Goal: Task Accomplishment & Management: Complete application form

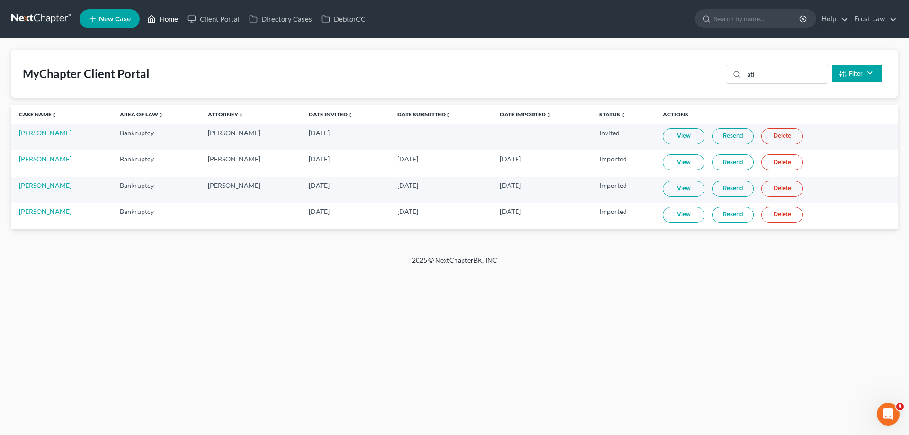
click at [164, 21] on link "Home" at bounding box center [163, 18] width 40 height 17
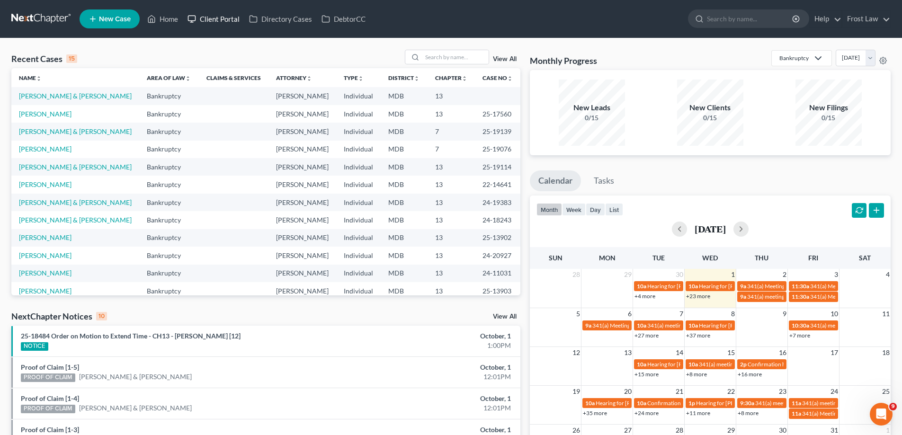
click at [208, 20] on link "Client Portal" at bounding box center [214, 18] width 62 height 17
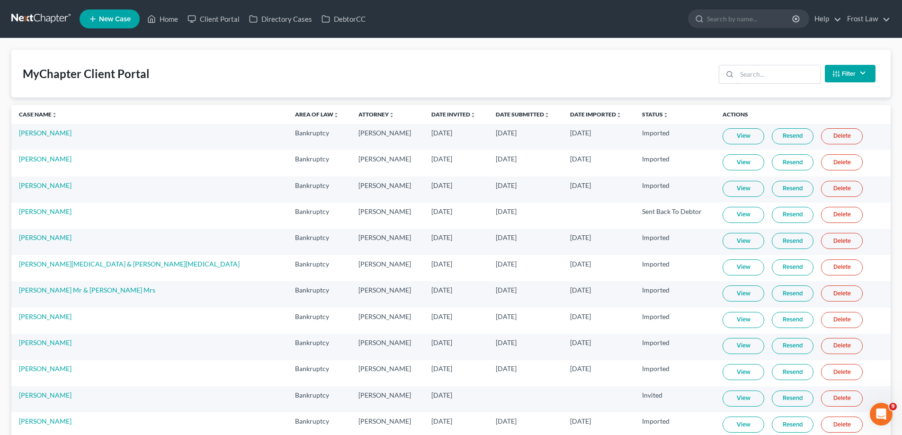
click at [745, 70] on input "search" at bounding box center [779, 74] width 84 height 18
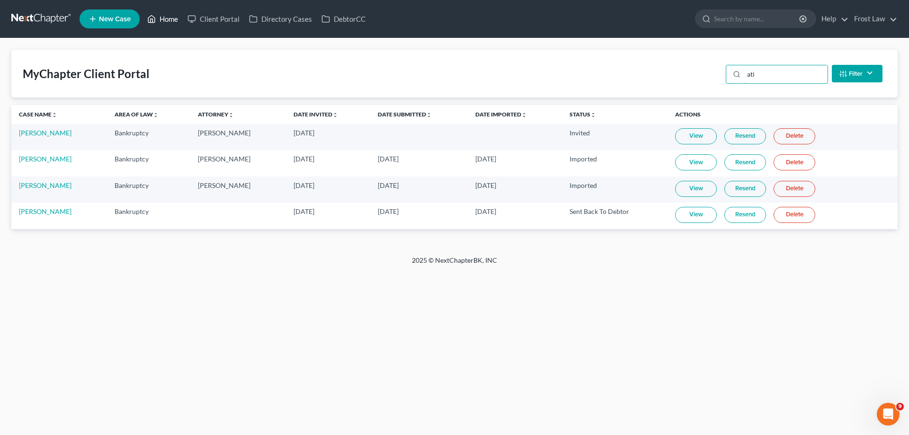
type input "ati"
click at [172, 21] on link "Home" at bounding box center [163, 18] width 40 height 17
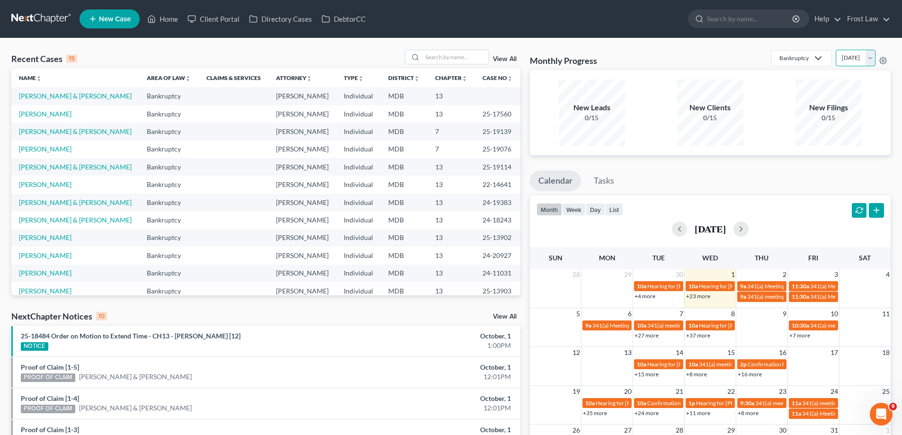
click at [836, 62] on select "[DATE] [DATE] [DATE] [DATE] [DATE] [DATE] [DATE] [DATE] [DATE] [DATE] [DATE] [D…" at bounding box center [856, 58] width 40 height 17
select select "1"
click at [836, 50] on select "[DATE] [DATE] [DATE] [DATE] [DATE] [DATE] [DATE] [DATE] [DATE] [DATE] [DATE] [D…" at bounding box center [856, 58] width 40 height 17
click at [511, 61] on link "View All" at bounding box center [505, 59] width 24 height 7
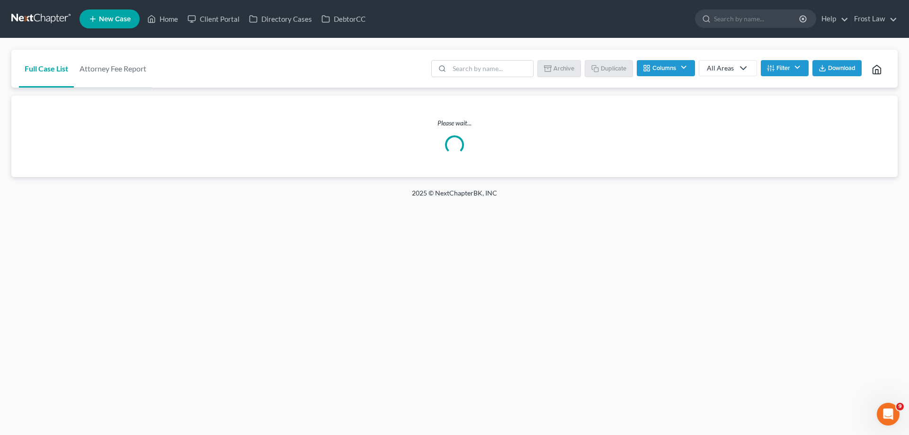
checkbox Address "false"
checkbox input "false"
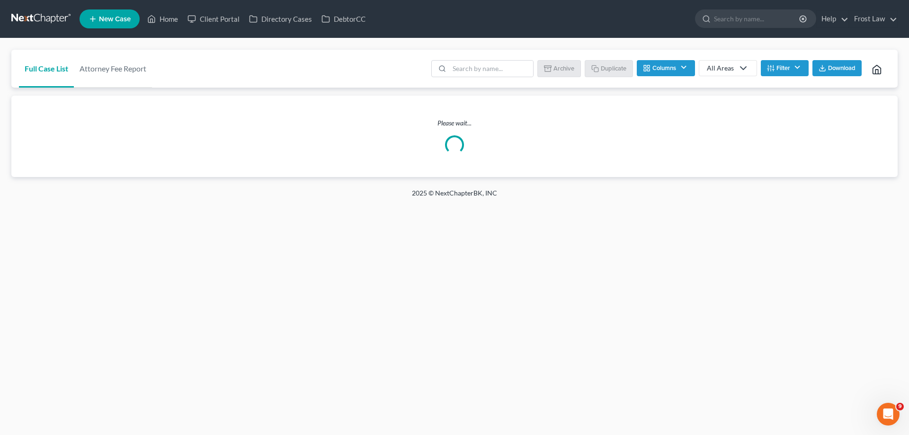
checkbox Source "false"
checkbox Services "false"
checkbox Address "false"
checkbox input "false"
checkbox Update "false"
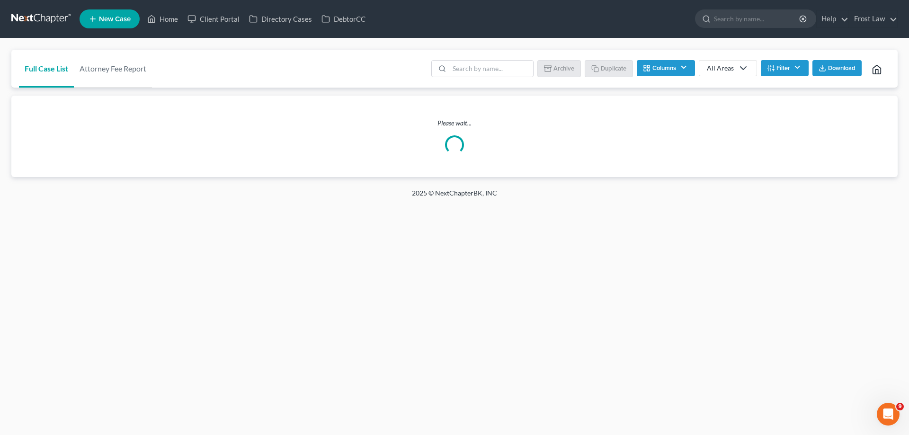
checkbox input "true"
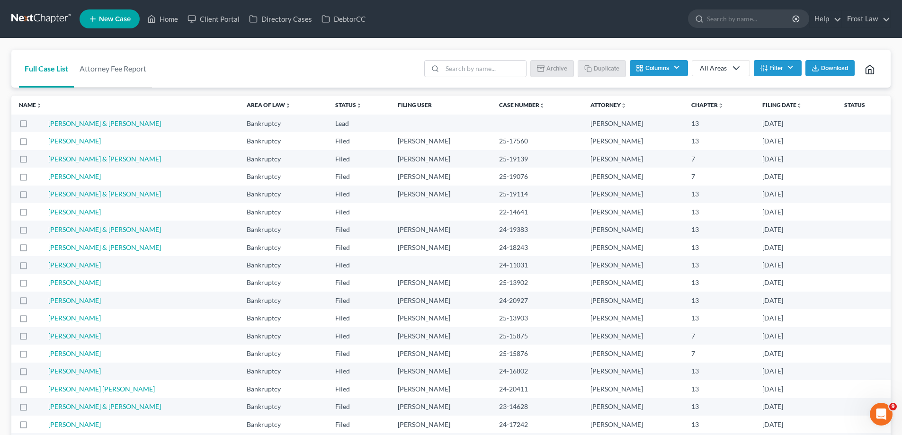
click at [658, 72] on button "Columns" at bounding box center [659, 68] width 58 height 16
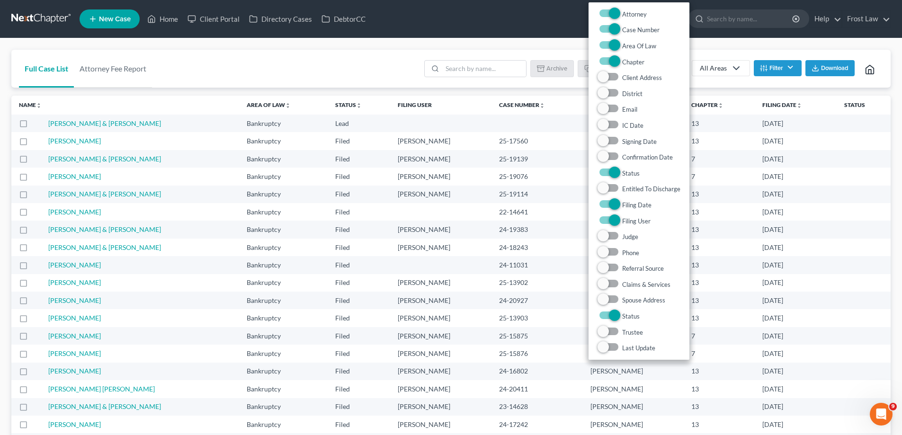
click at [785, 72] on button "Filter" at bounding box center [778, 68] width 48 height 16
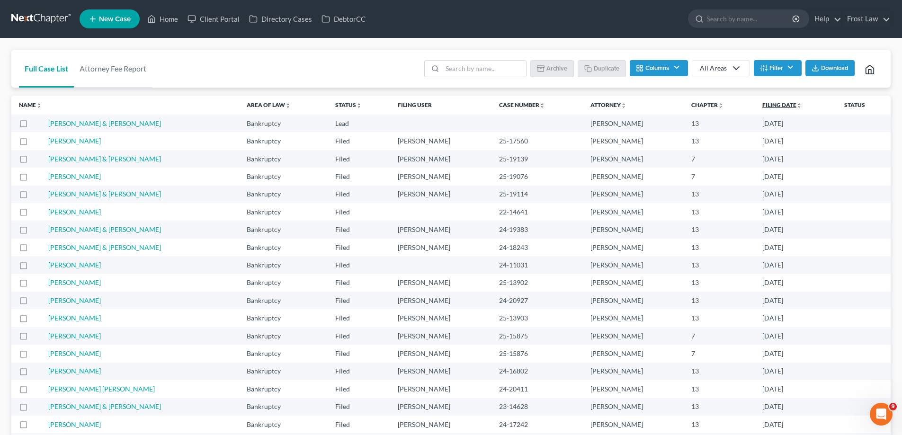
click at [782, 106] on link "Filing Date unfold_more expand_more expand_less" at bounding box center [783, 104] width 40 height 7
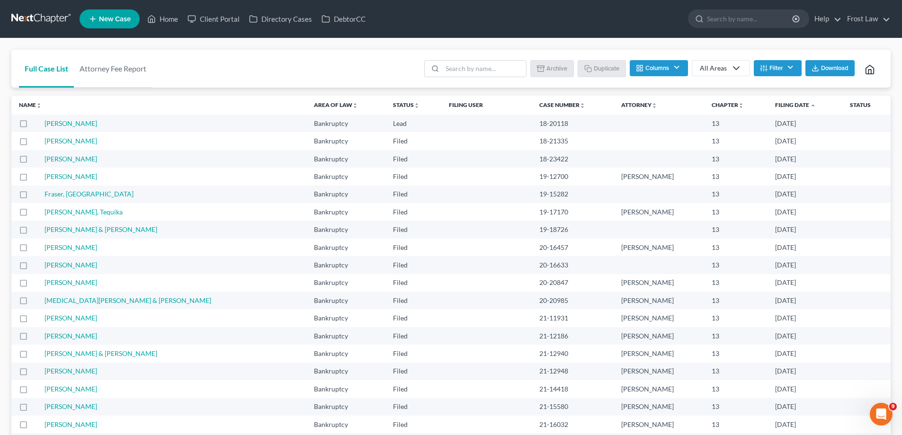
click at [810, 106] on icon "expand_less" at bounding box center [813, 106] width 6 height 6
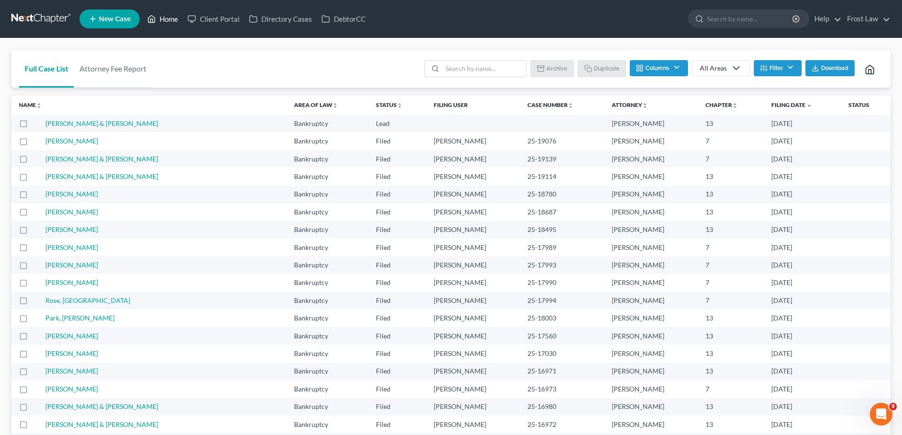
click at [161, 18] on link "Home" at bounding box center [163, 18] width 40 height 17
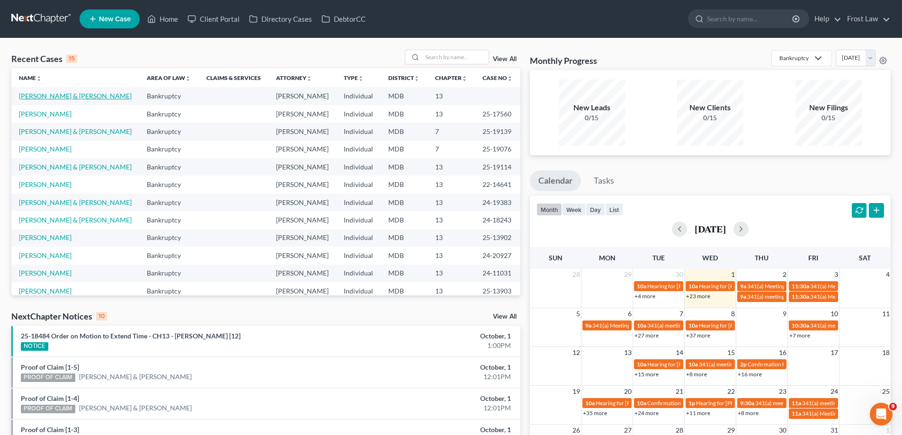
click at [78, 99] on link "[PERSON_NAME] & [PERSON_NAME]" at bounding box center [75, 96] width 113 height 8
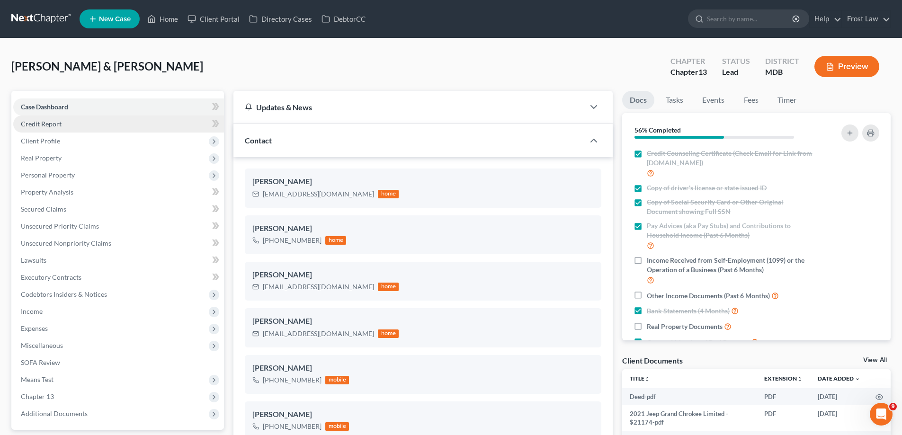
click at [70, 127] on link "Credit Report" at bounding box center [118, 124] width 211 height 17
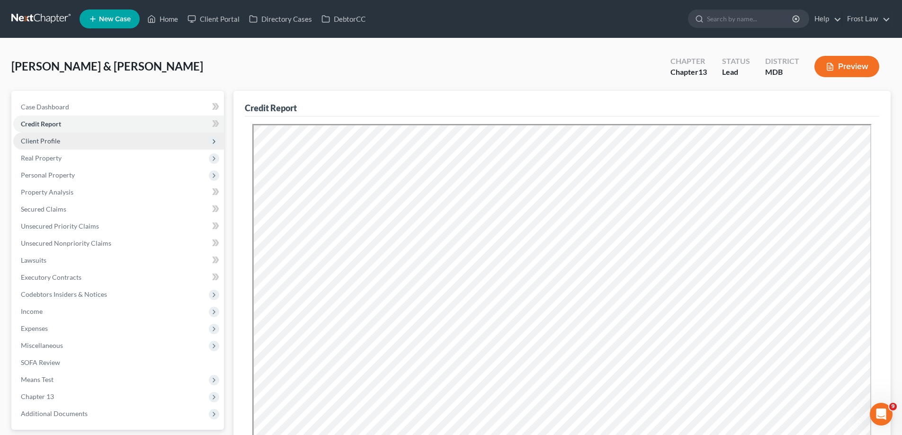
click at [59, 142] on span "Client Profile" at bounding box center [40, 141] width 39 height 8
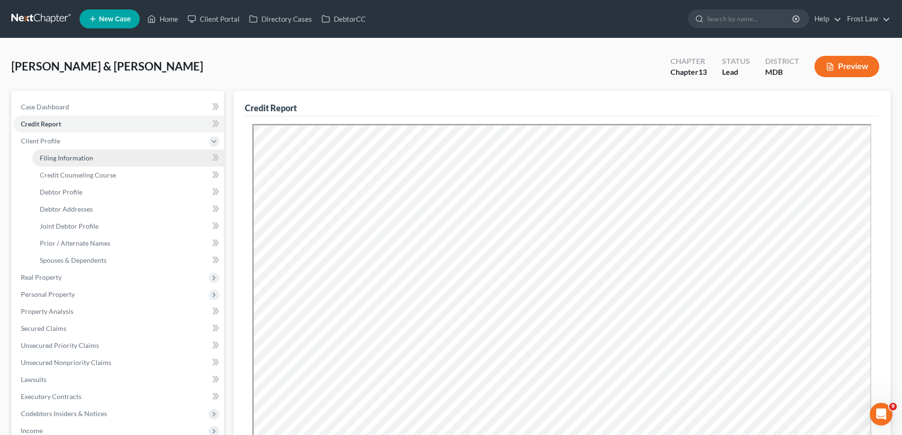
click at [77, 162] on link "Filing Information" at bounding box center [128, 158] width 192 height 17
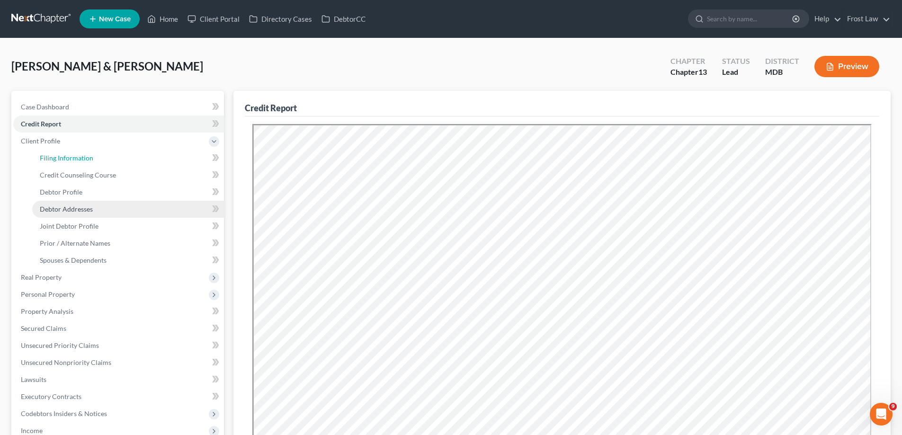
select select "1"
select select "3"
select select "38"
select select "0"
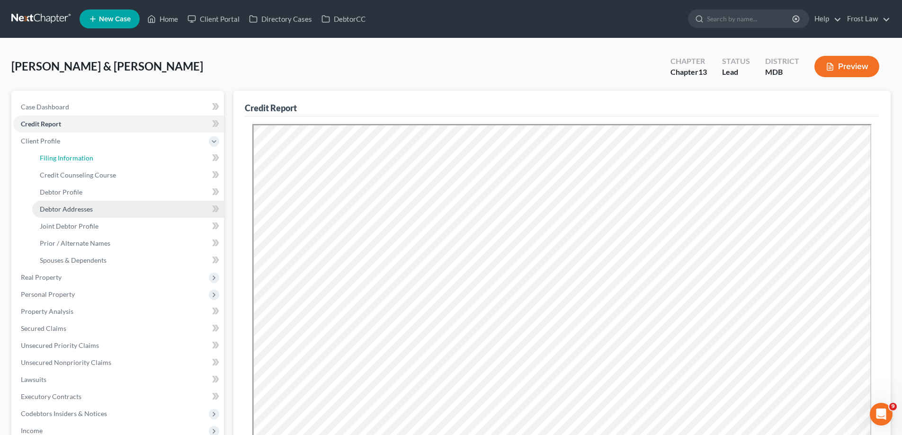
select select "21"
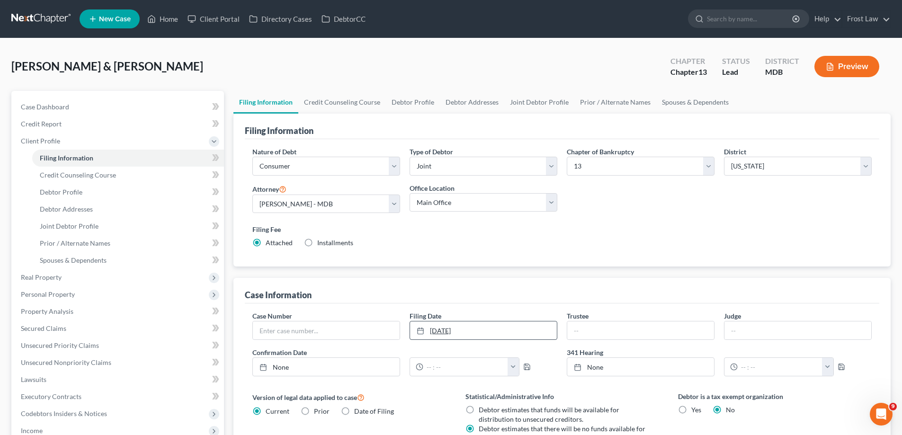
click at [482, 328] on link "[DATE]" at bounding box center [483, 331] width 147 height 18
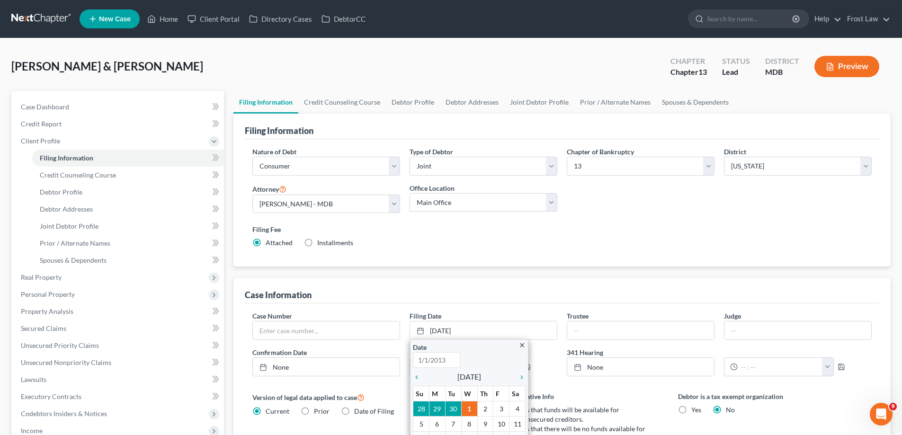
click at [471, 131] on div "Filing Information" at bounding box center [562, 127] width 635 height 26
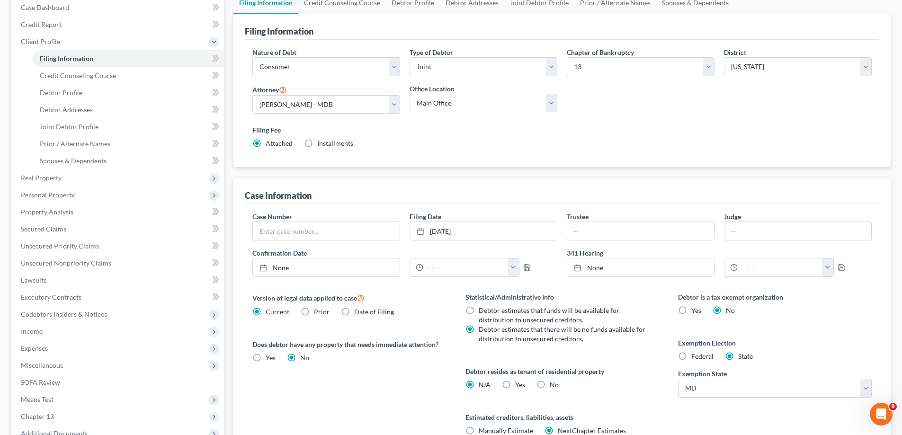
scroll to position [189, 0]
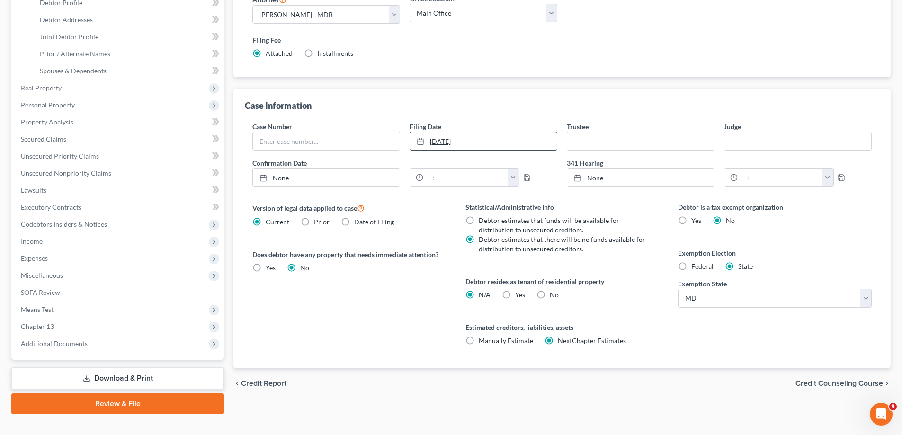
click at [552, 136] on link "[DATE]" at bounding box center [483, 141] width 147 height 18
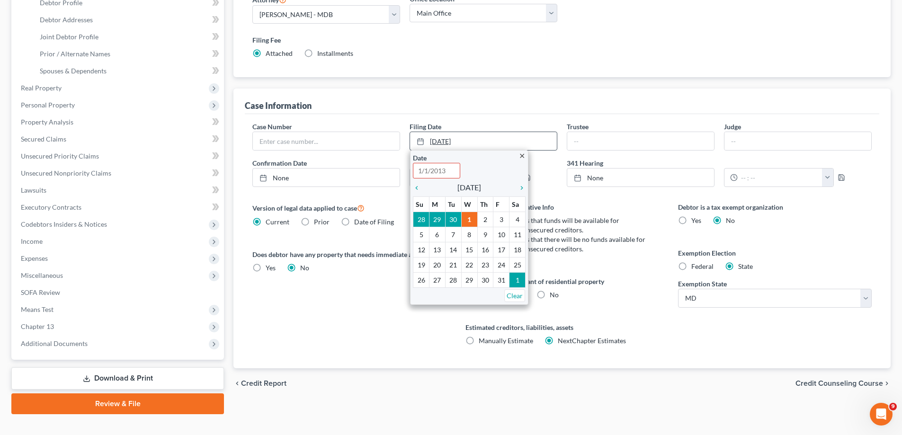
click at [547, 144] on link "[DATE]" at bounding box center [483, 141] width 147 height 18
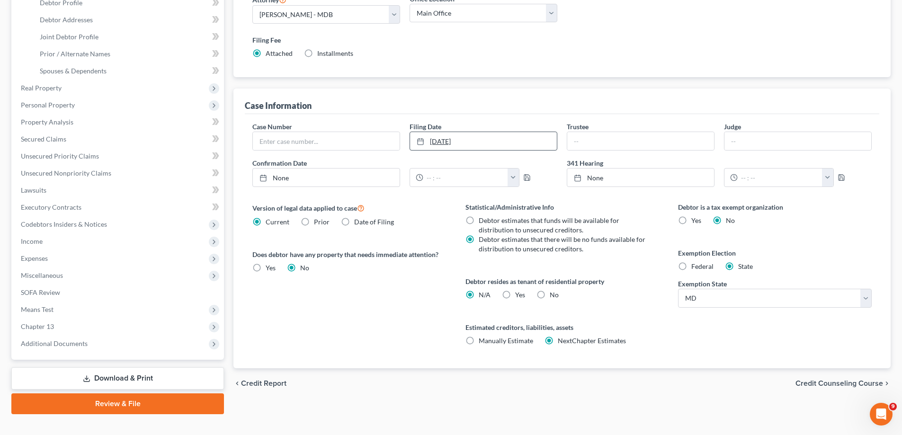
click at [500, 146] on link "[DATE]" at bounding box center [483, 141] width 147 height 18
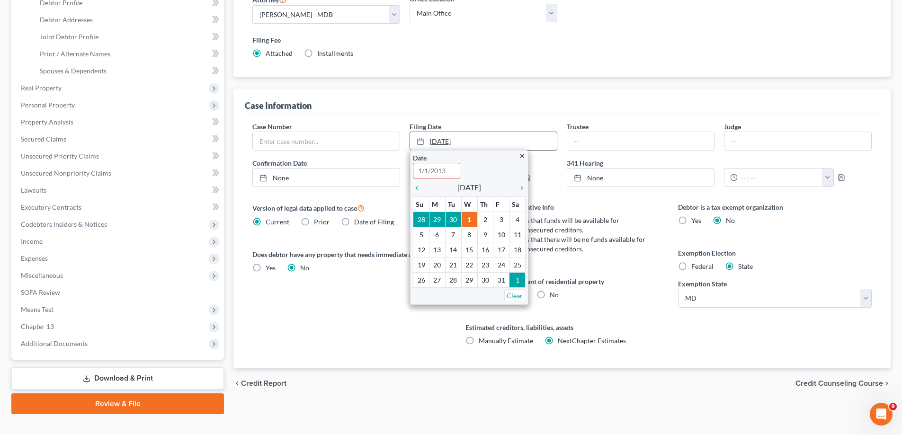
drag, startPoint x: 464, startPoint y: 140, endPoint x: 420, endPoint y: 145, distance: 44.4
click at [420, 145] on link "[DATE]" at bounding box center [483, 141] width 147 height 18
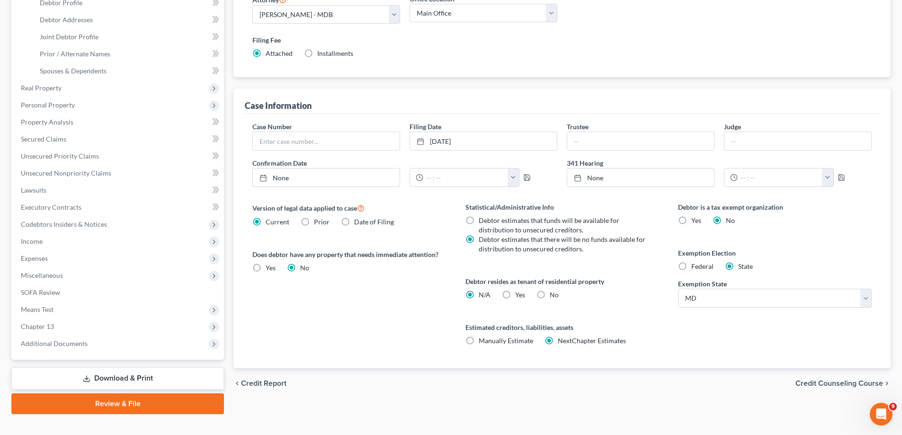
click at [521, 292] on span "Yes" at bounding box center [520, 295] width 10 height 8
click at [521, 292] on input "Yes Yes" at bounding box center [522, 293] width 6 height 6
radio input "true"
radio input "false"
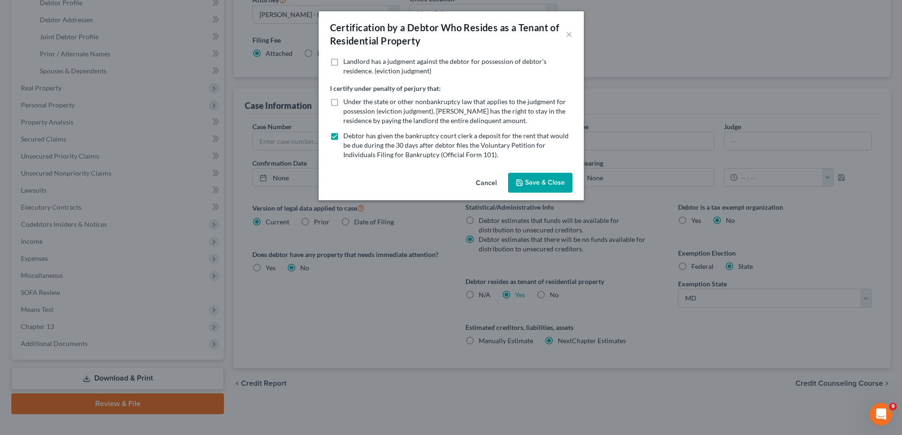
scroll to position [63, 0]
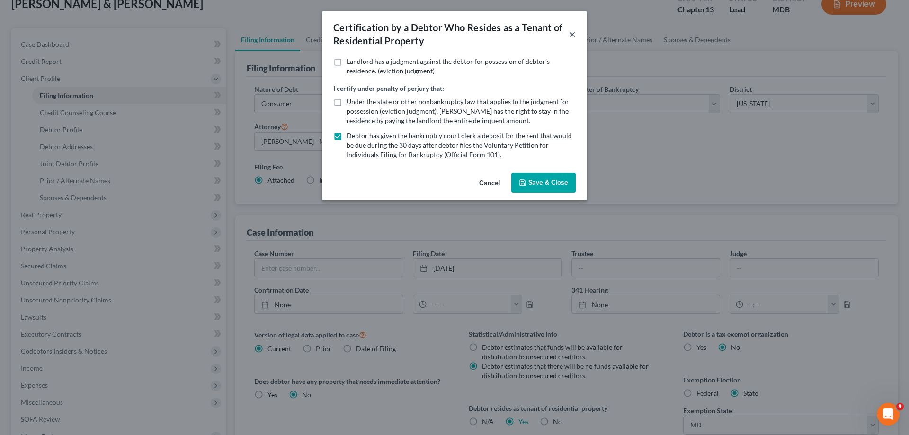
drag, startPoint x: 570, startPoint y: 33, endPoint x: 484, endPoint y: 185, distance: 174.8
click at [571, 33] on button "×" at bounding box center [572, 33] width 7 height 11
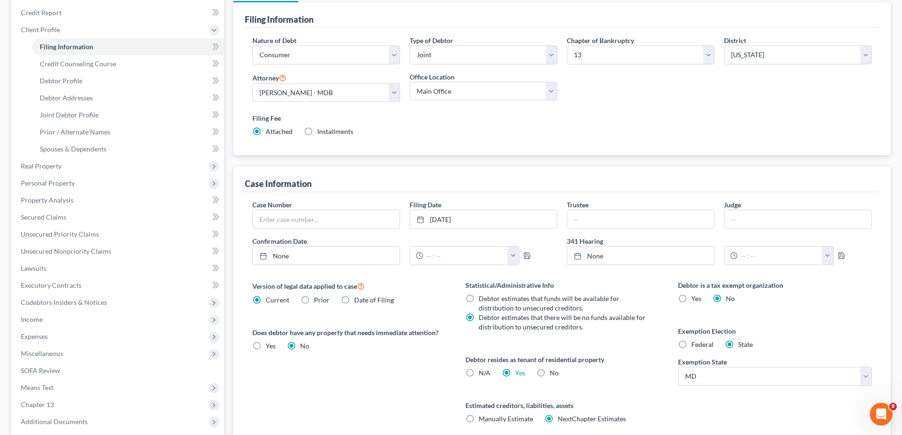
scroll to position [157, 0]
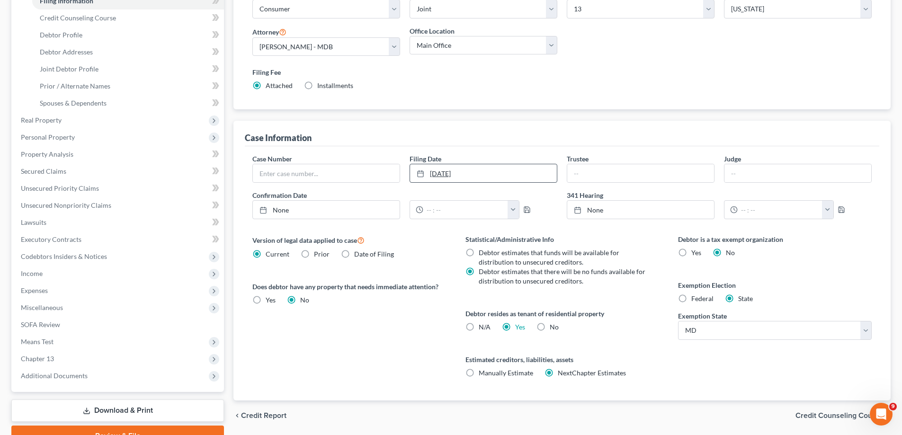
click at [458, 171] on link "[DATE]" at bounding box center [483, 173] width 147 height 18
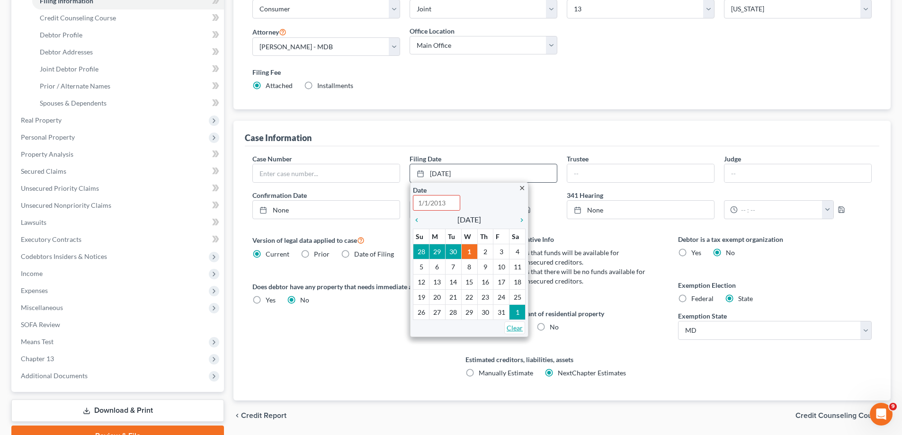
click at [514, 327] on link "Clear" at bounding box center [514, 328] width 21 height 13
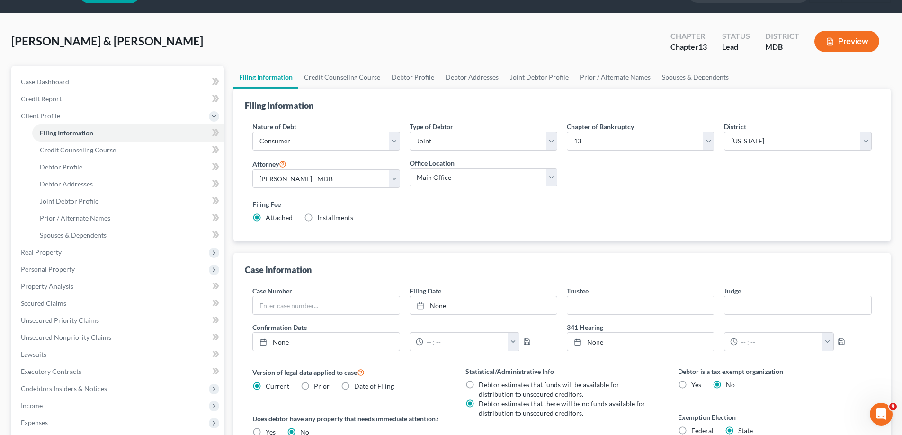
scroll to position [0, 0]
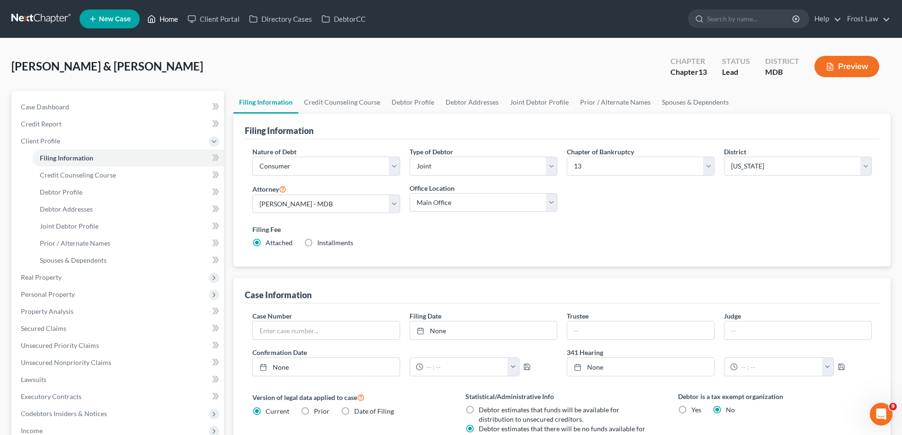
click at [169, 19] on link "Home" at bounding box center [163, 18] width 40 height 17
